Goal: Information Seeking & Learning: Understand process/instructions

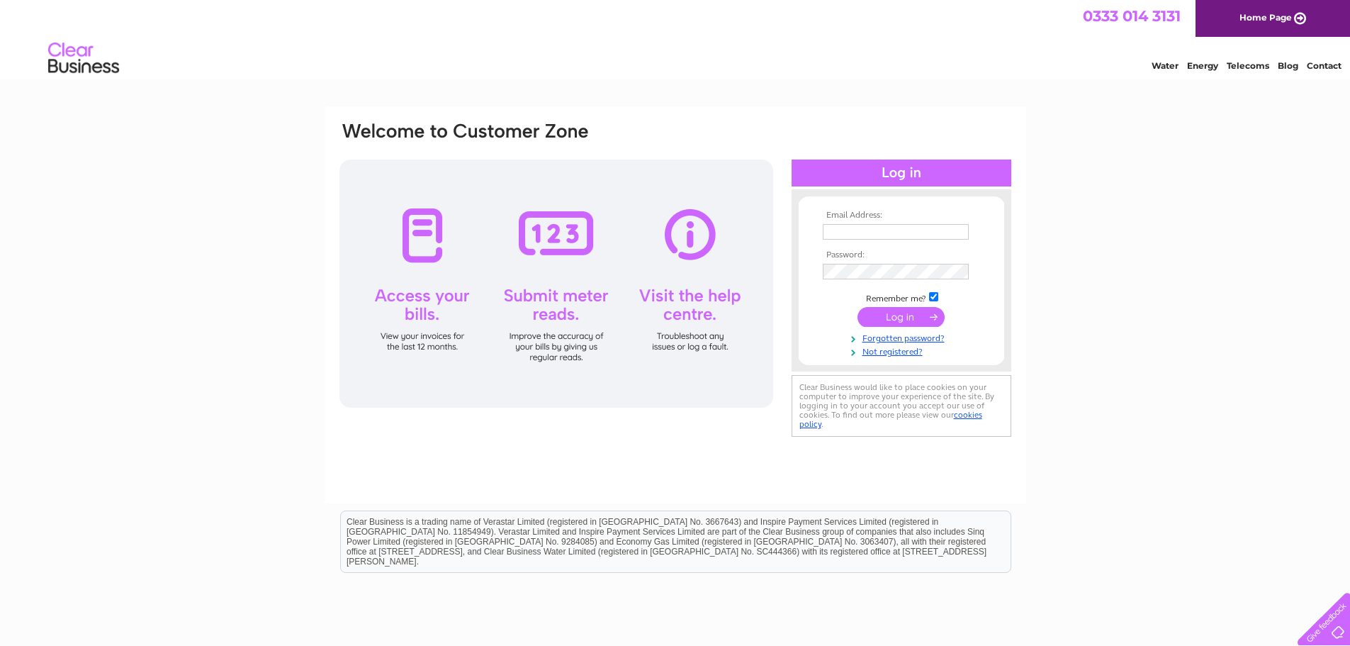
type input "thermacpurchaseledger@lexiasg.com"
click at [898, 318] on input "submit" at bounding box center [901, 317] width 87 height 20
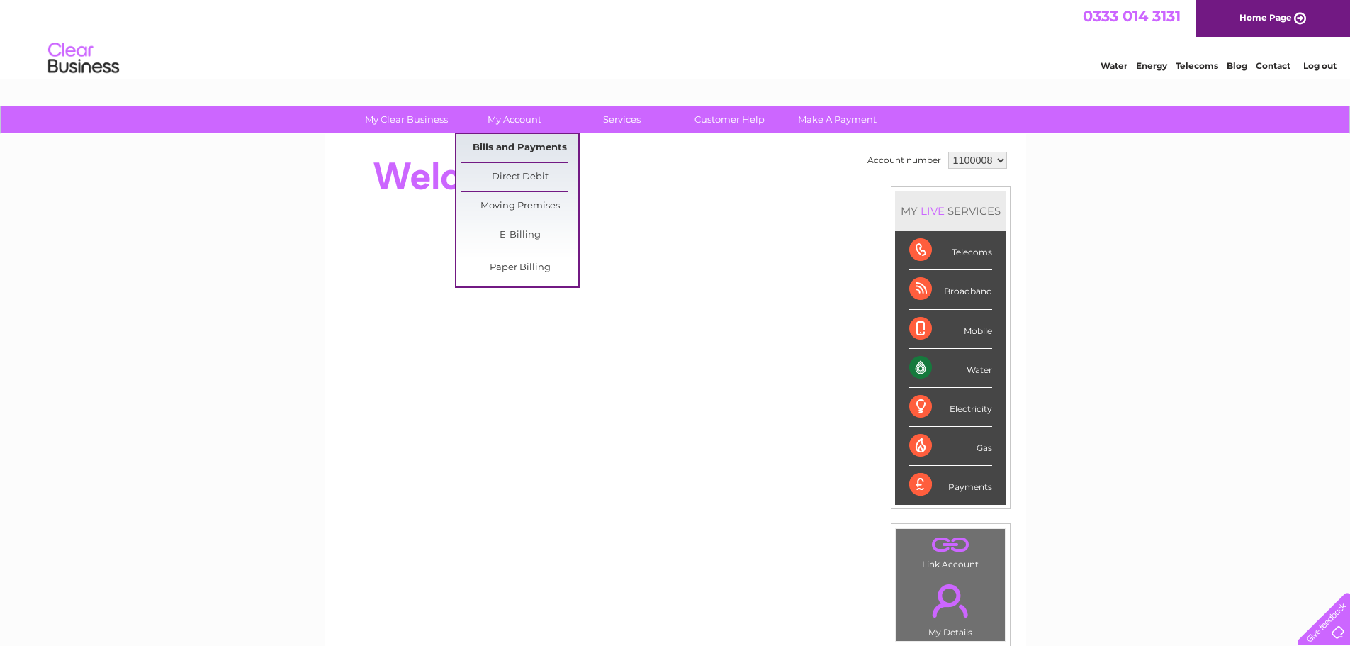
click at [495, 146] on link "Bills and Payments" at bounding box center [519, 148] width 117 height 28
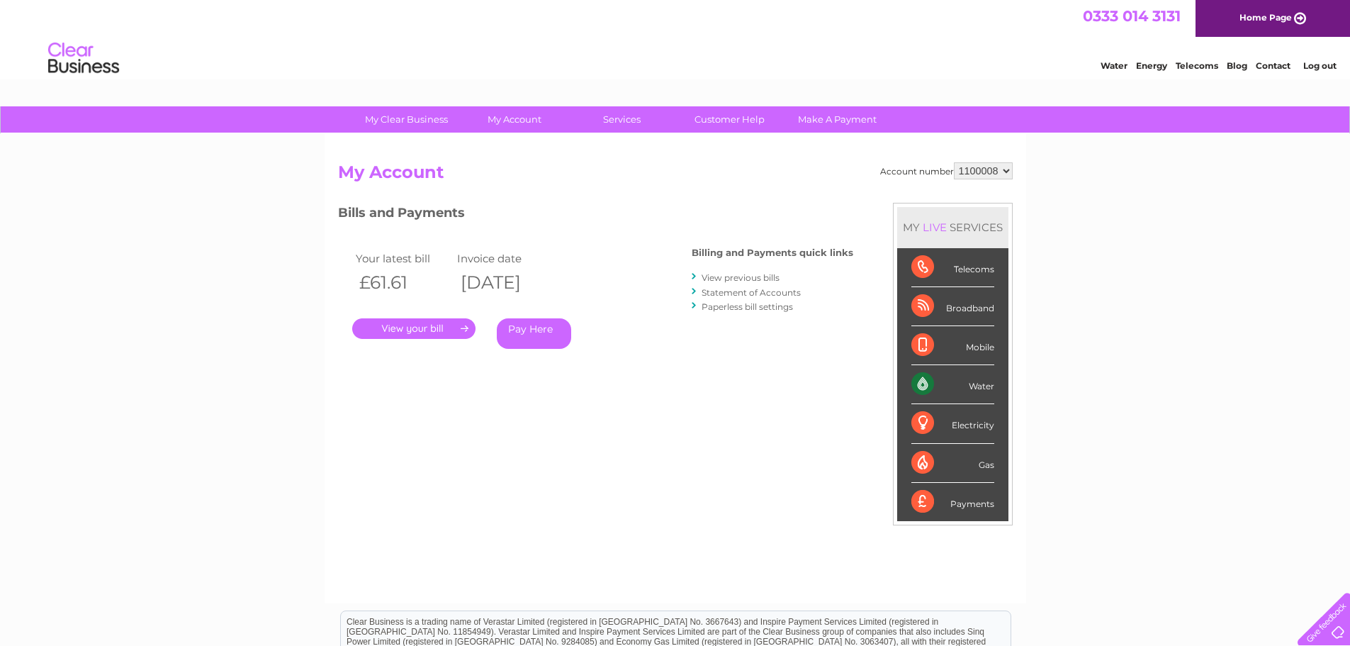
click at [735, 274] on link "View previous bills" at bounding box center [741, 277] width 78 height 11
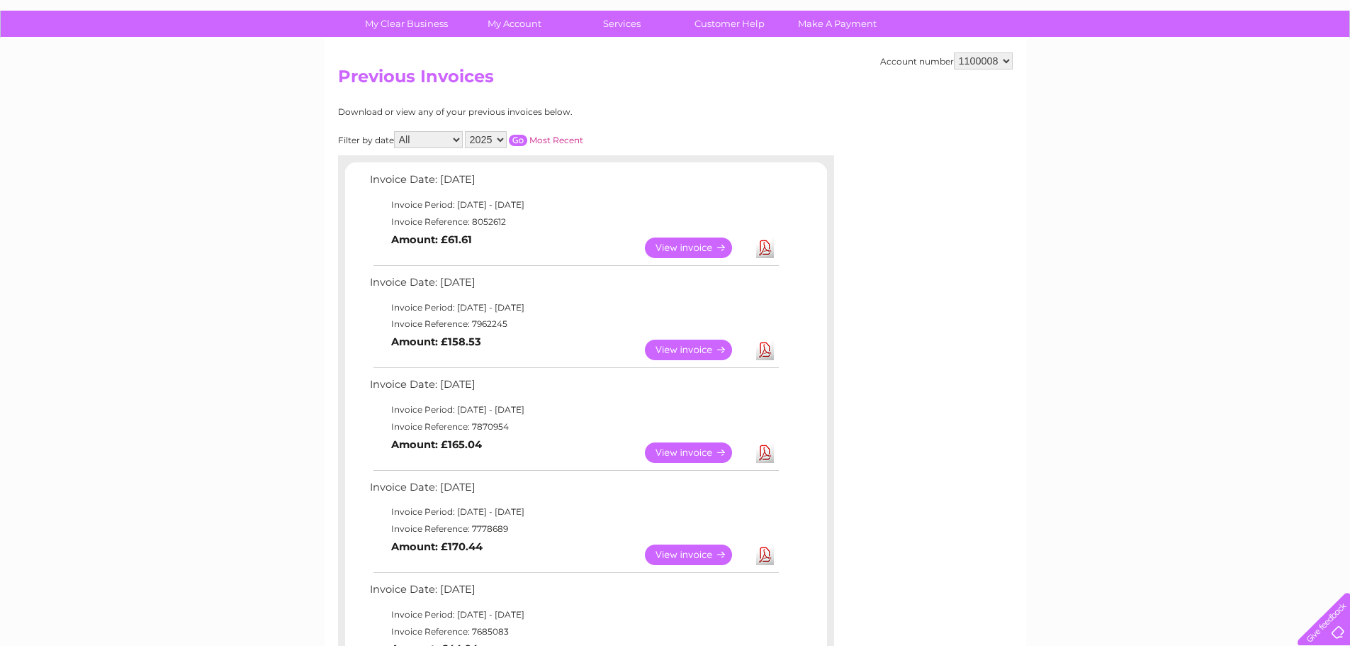
scroll to position [71, 0]
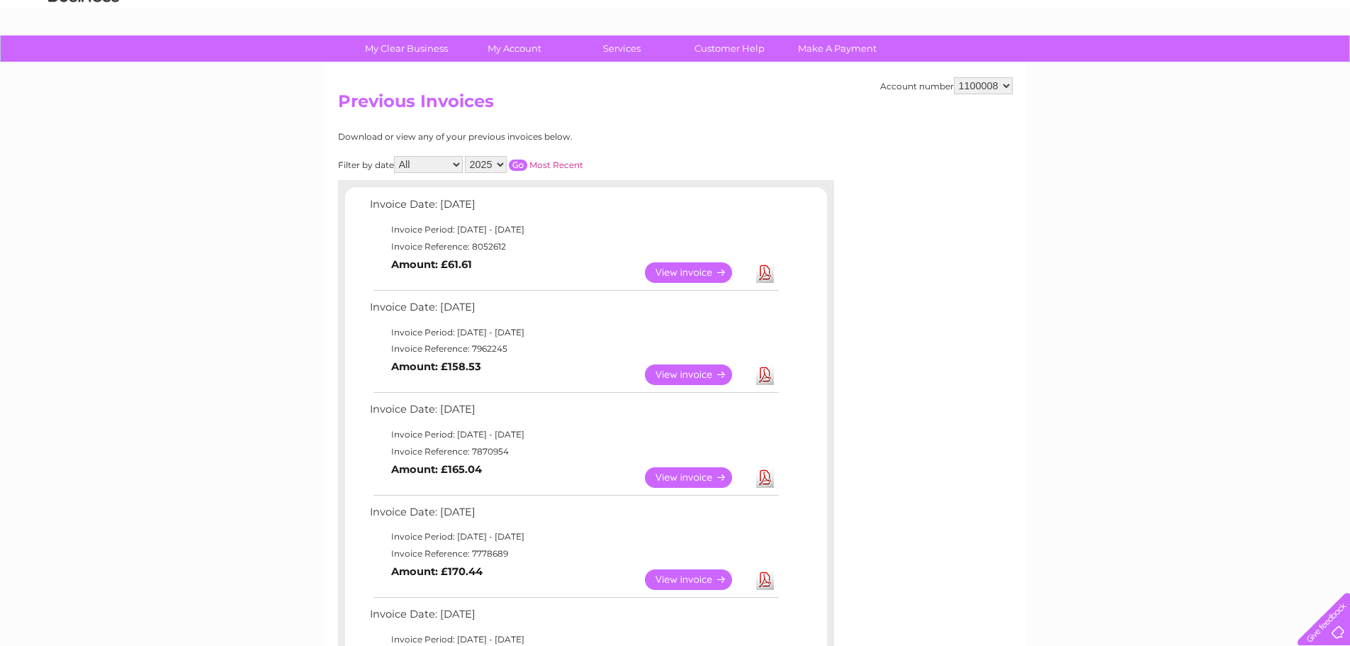
click at [682, 276] on link "View" at bounding box center [697, 272] width 104 height 21
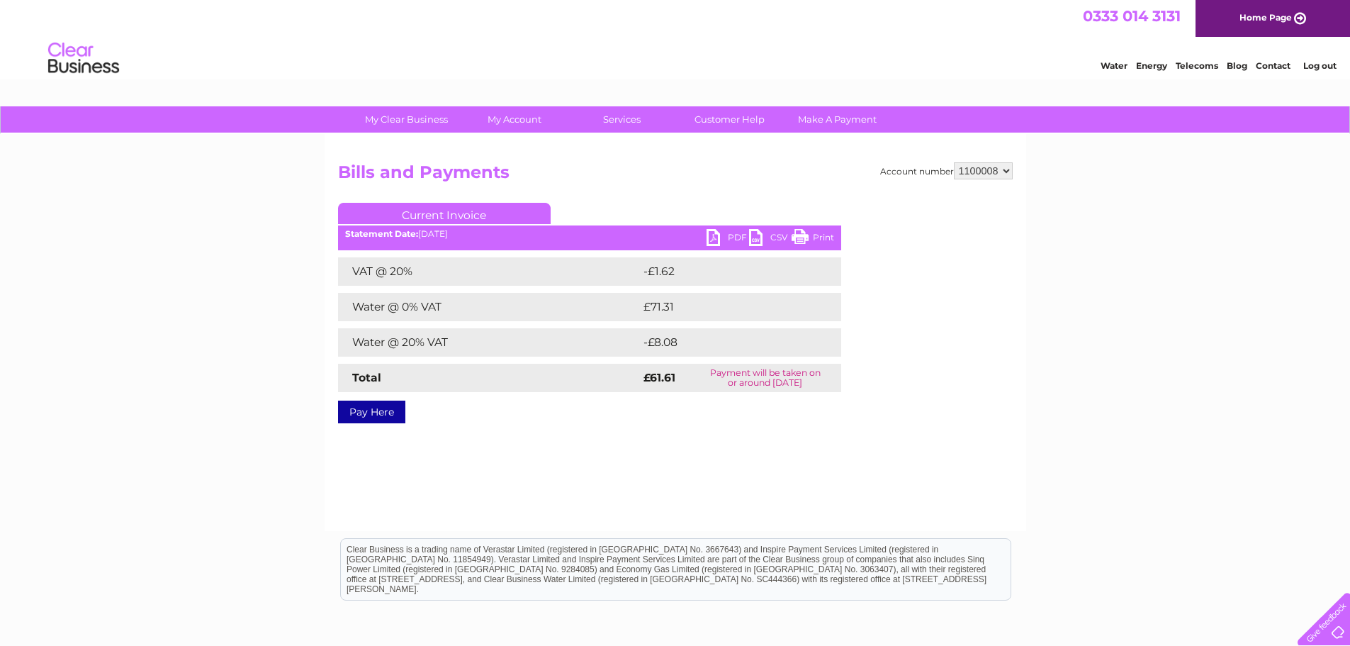
click at [716, 237] on link "PDF" at bounding box center [728, 239] width 43 height 21
click at [1279, 61] on link "Contact" at bounding box center [1273, 65] width 35 height 11
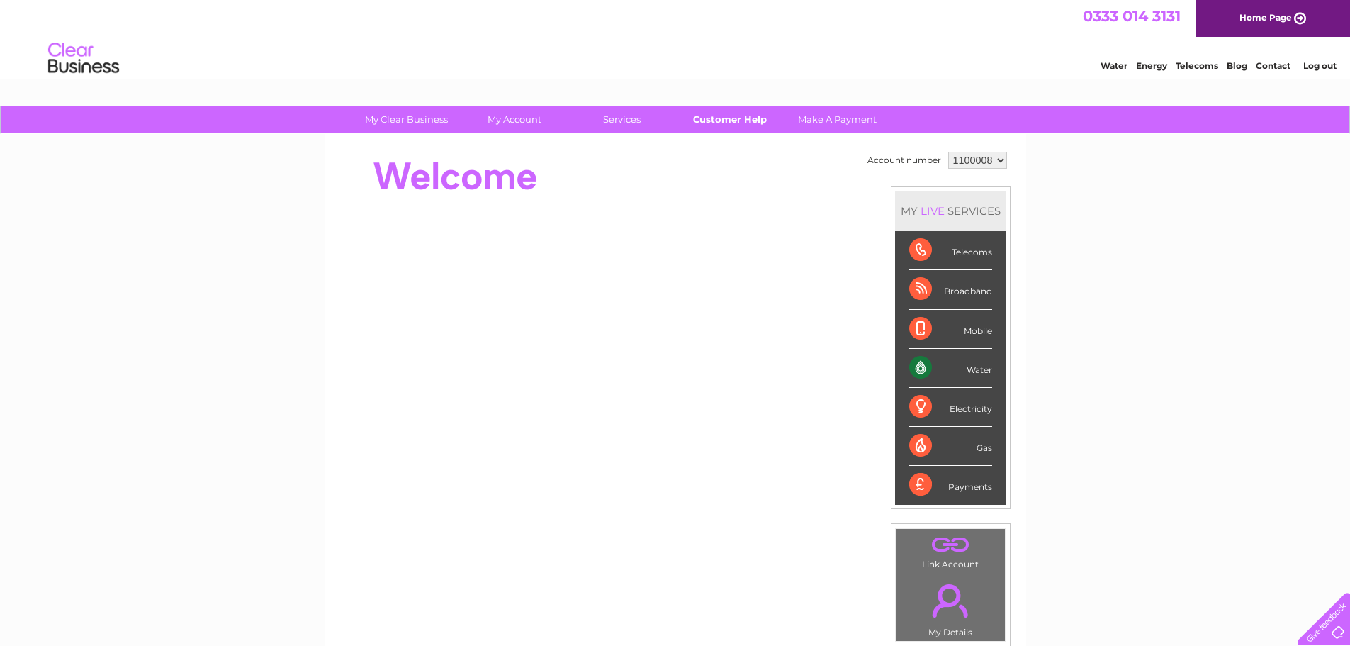
click at [719, 123] on link "Customer Help" at bounding box center [729, 119] width 117 height 26
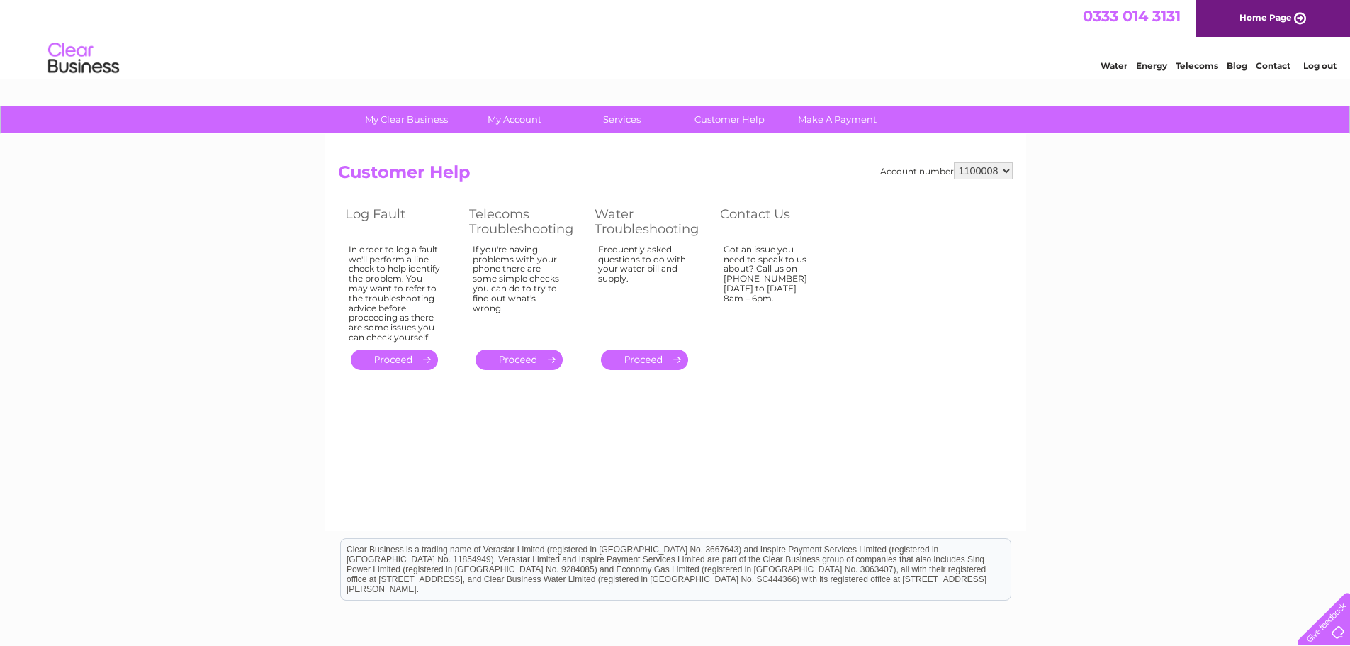
click at [653, 359] on link "." at bounding box center [644, 359] width 87 height 21
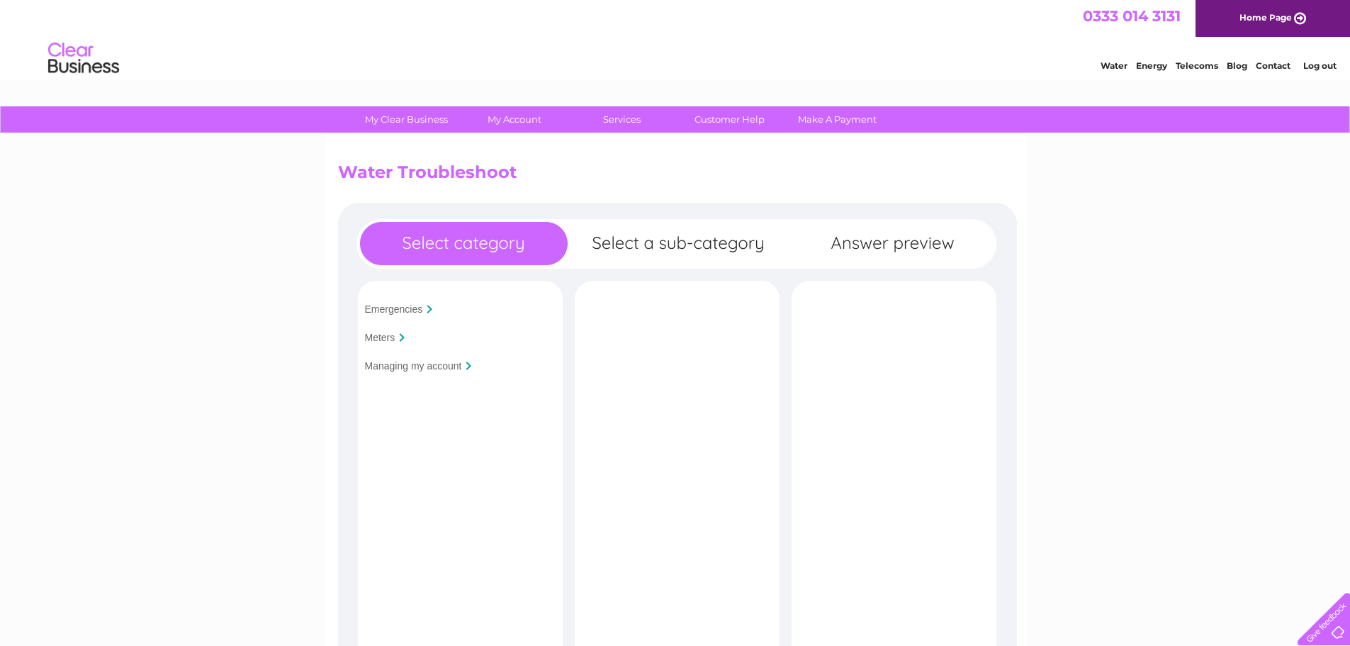
click at [412, 364] on input "Managing my account" at bounding box center [413, 365] width 97 height 11
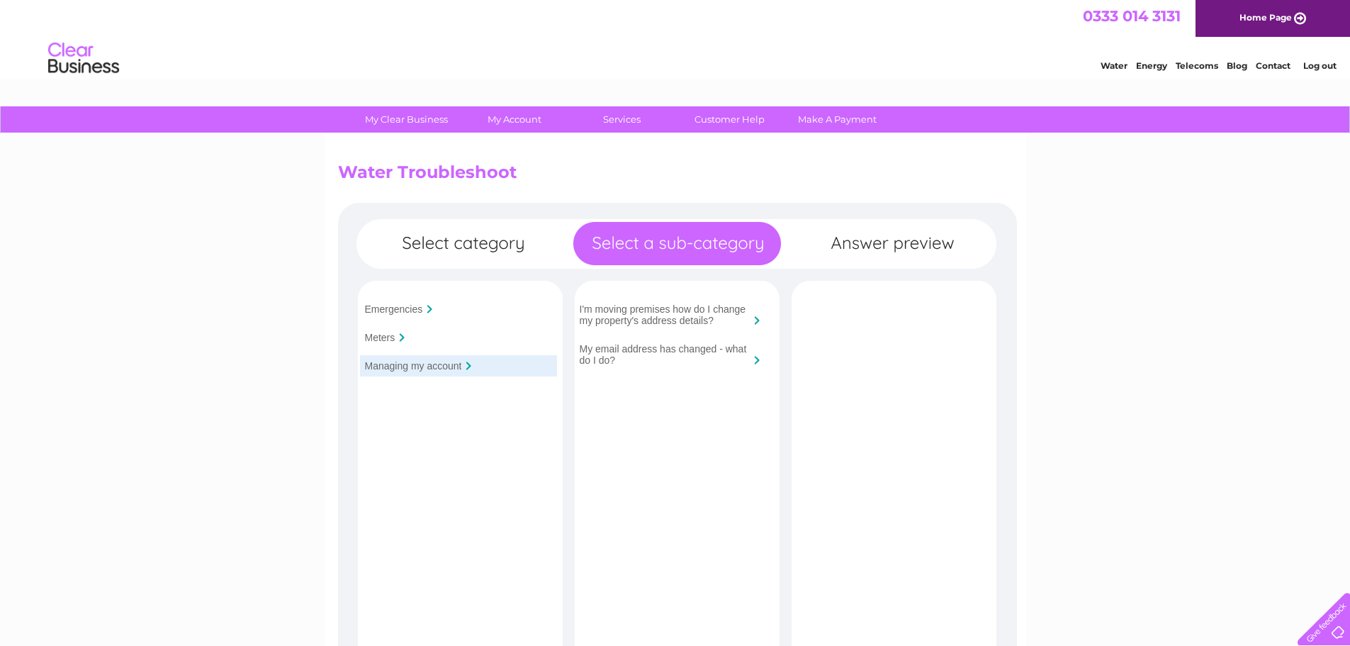
click at [671, 313] on input "I'm moving premises how do I change my property's address details?" at bounding box center [665, 314] width 170 height 23
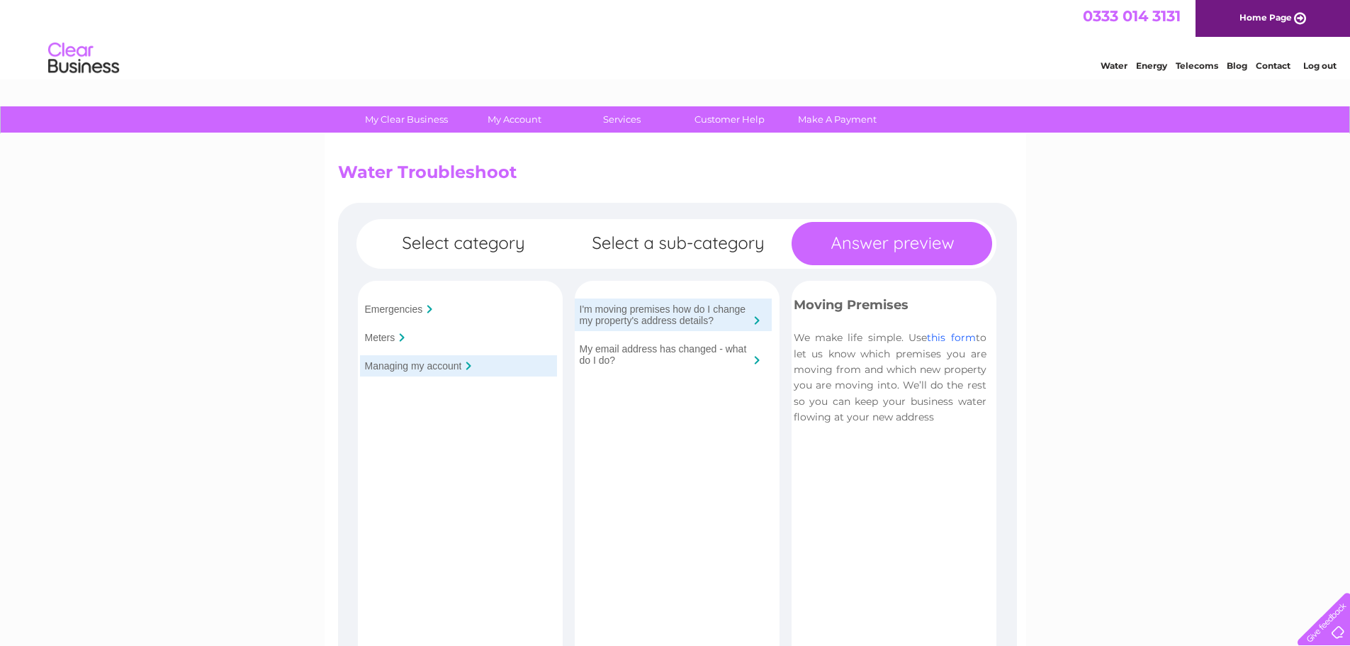
click at [945, 339] on link "this form" at bounding box center [951, 337] width 48 height 13
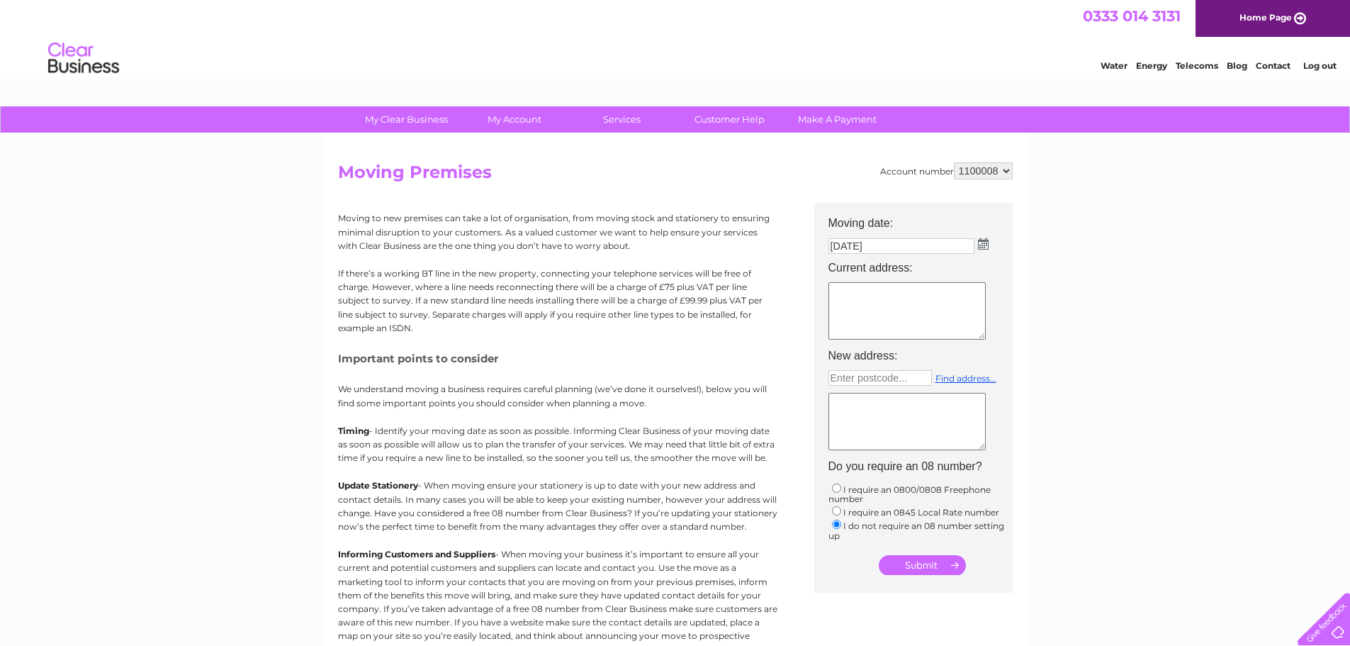
click at [1320, 61] on link "Log out" at bounding box center [1319, 65] width 33 height 11
